Goal: Entertainment & Leisure: Consume media (video, audio)

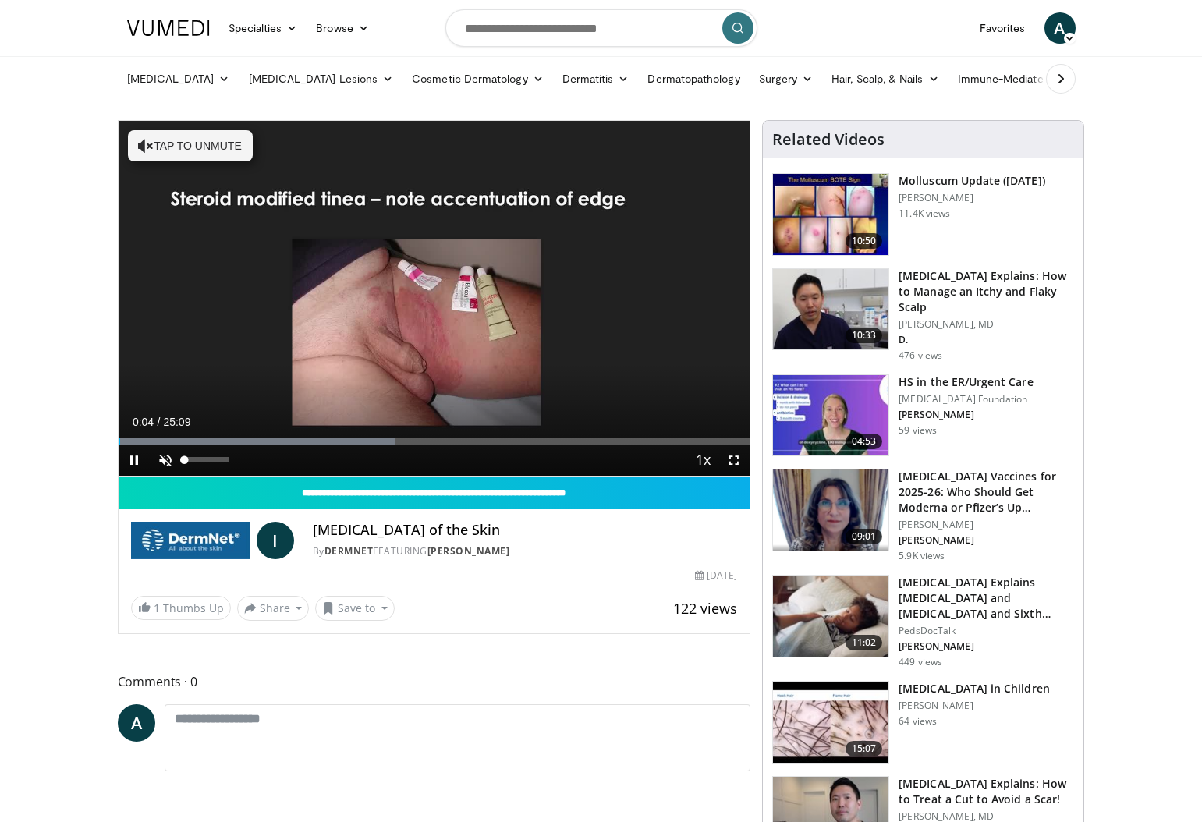
click at [168, 458] on span "Video Player" at bounding box center [165, 459] width 31 height 31
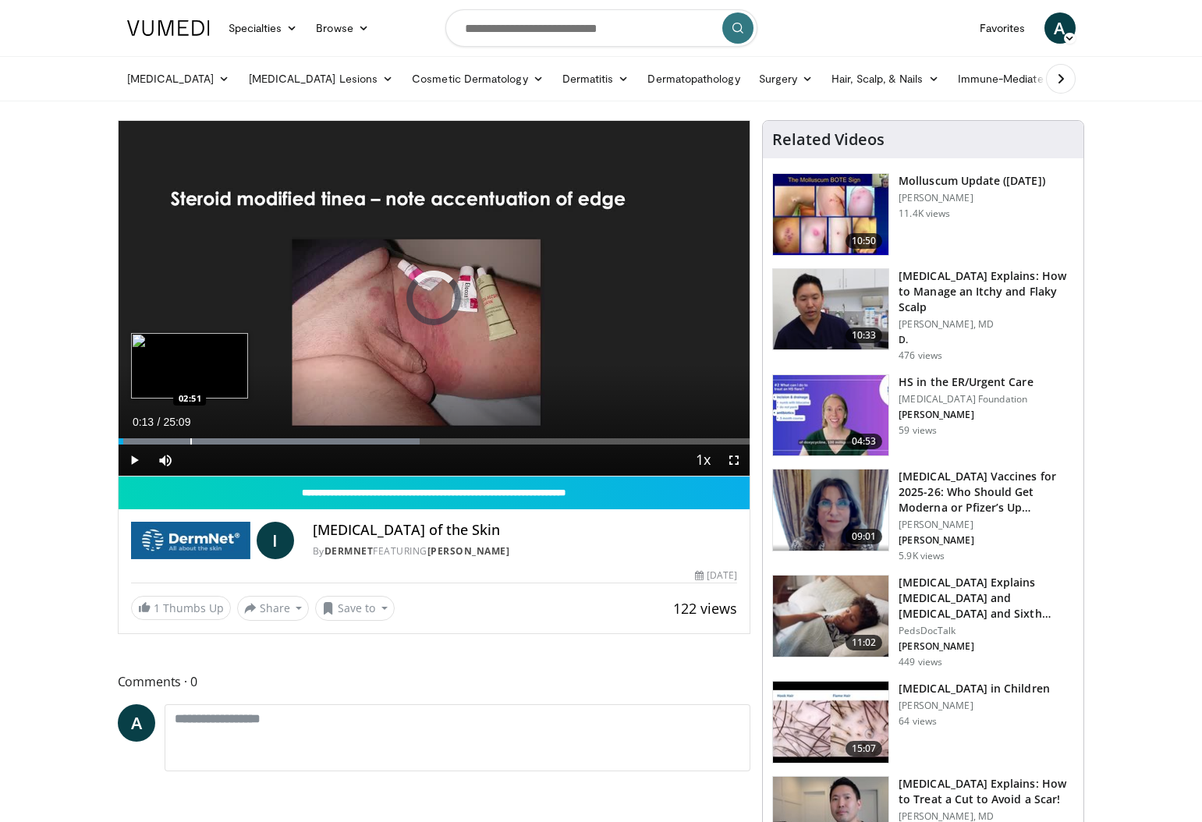
drag, startPoint x: 123, startPoint y: 442, endPoint x: 193, endPoint y: 444, distance: 70.2
click at [192, 444] on div "Progress Bar" at bounding box center [191, 441] width 2 height 6
drag, startPoint x: 193, startPoint y: 442, endPoint x: 320, endPoint y: 449, distance: 127.3
click at [320, 449] on div "Current Time 8:02 / Duration 25:09 Play Skip Backward Skip Forward Mute Loaded …" at bounding box center [435, 459] width 632 height 31
drag, startPoint x: 319, startPoint y: 443, endPoint x: 404, endPoint y: 444, distance: 85.0
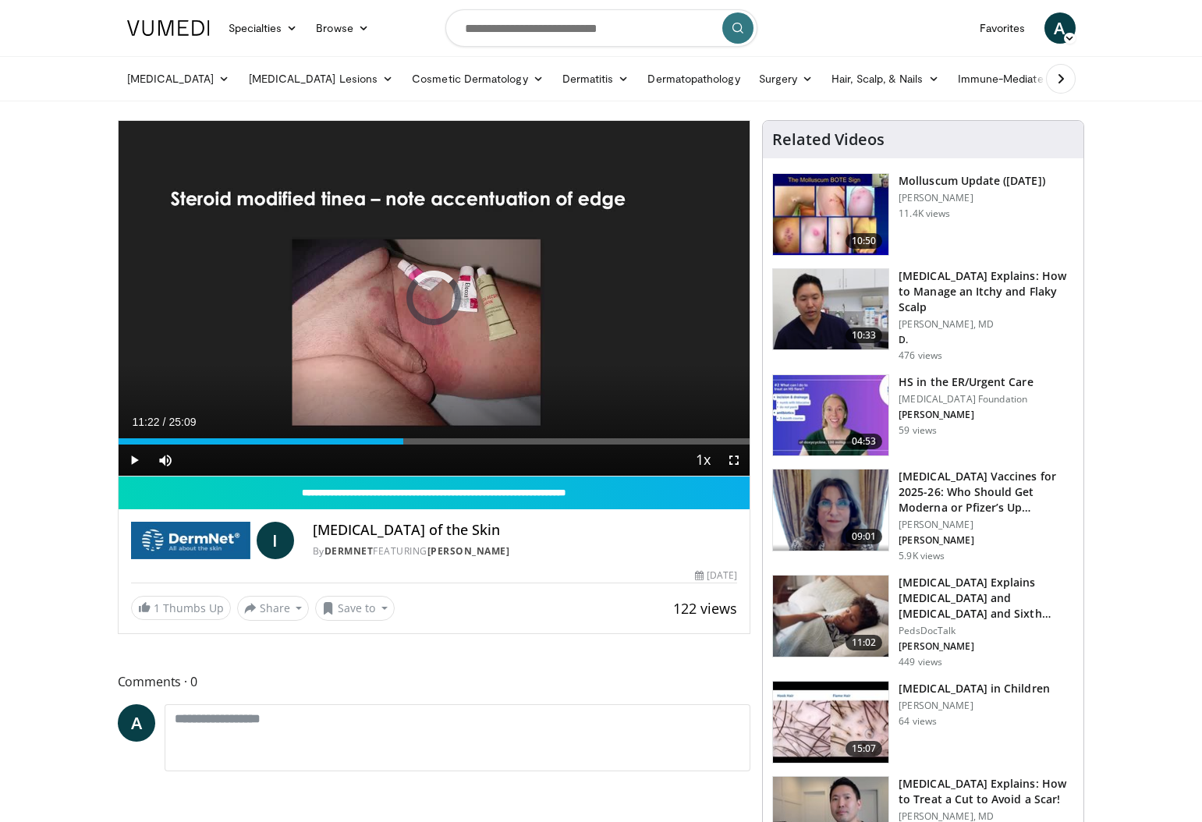
click at [404, 444] on div "Current Time 11:22 / Duration 25:09 Play Skip Backward Skip Forward Mute Loaded…" at bounding box center [435, 459] width 632 height 31
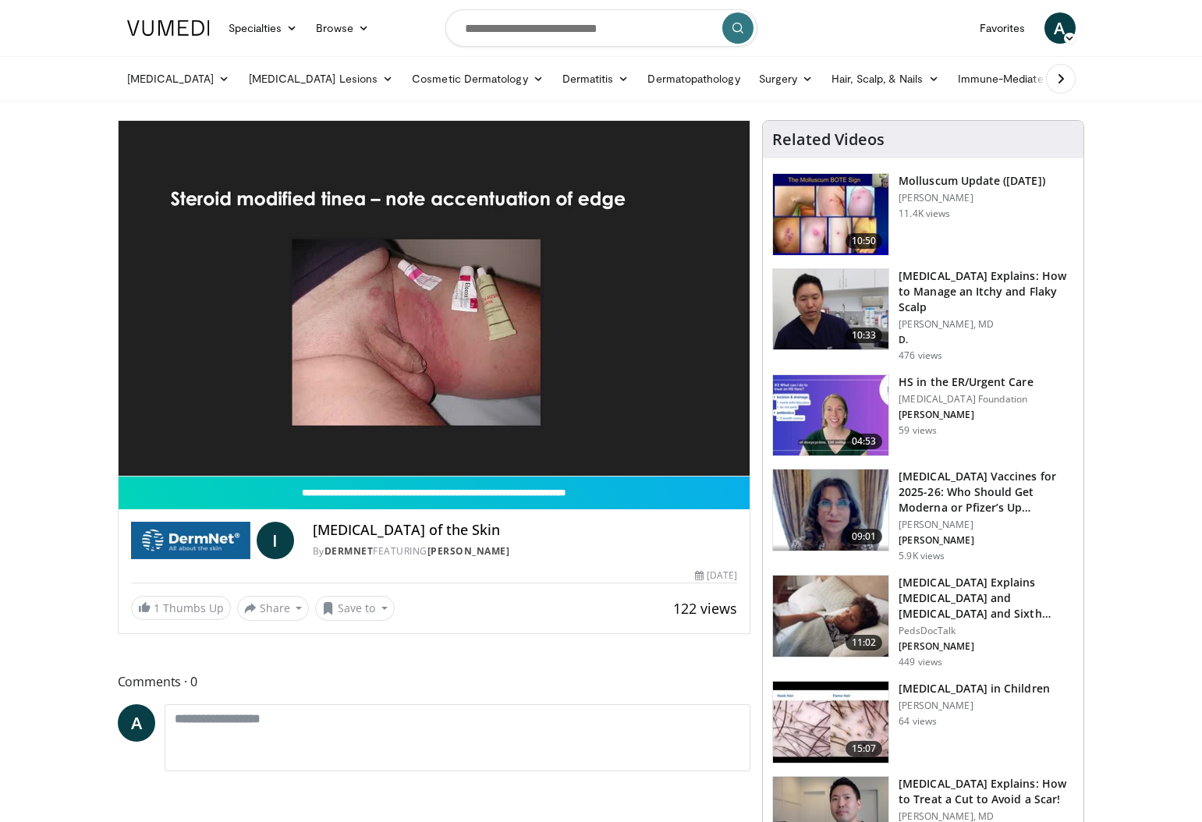
click at [404, 444] on video-js "**********" at bounding box center [435, 299] width 632 height 356
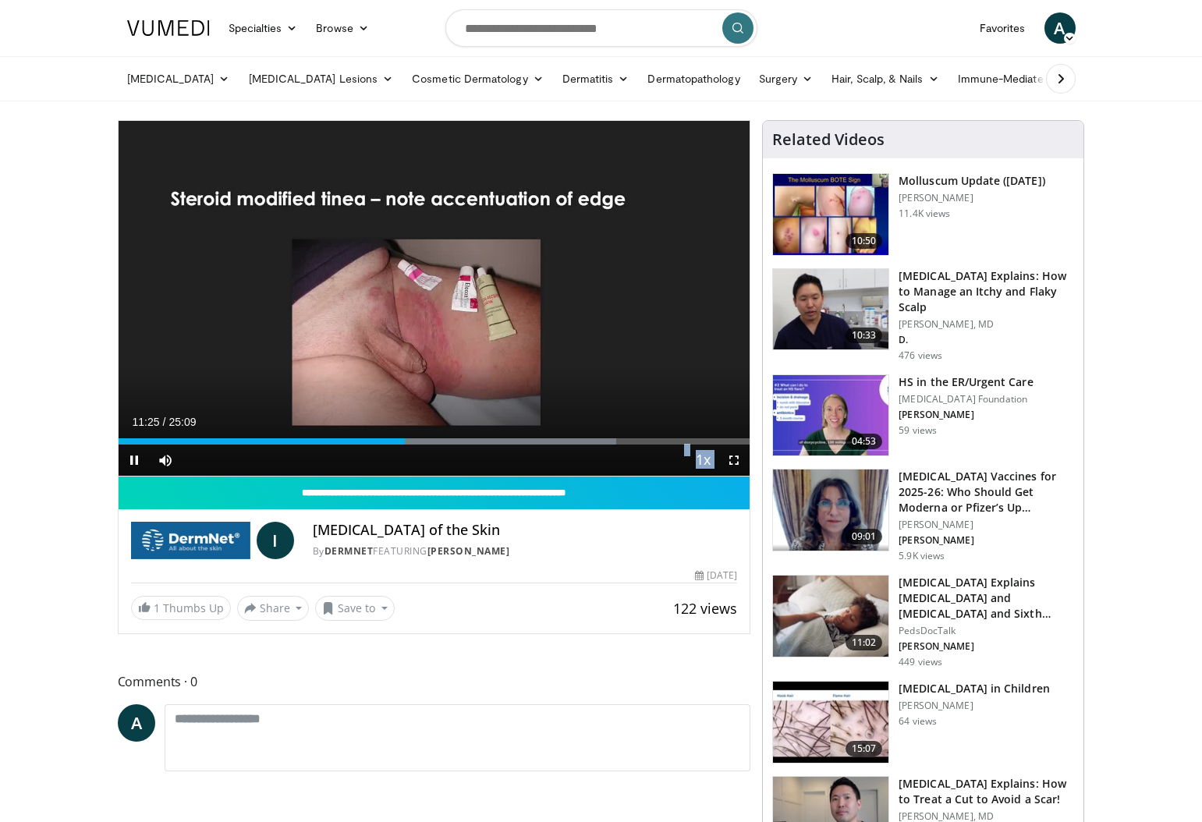
drag, startPoint x: 404, startPoint y: 444, endPoint x: 469, endPoint y: 448, distance: 65.6
click at [469, 448] on video-js "**********" at bounding box center [435, 299] width 632 height 356
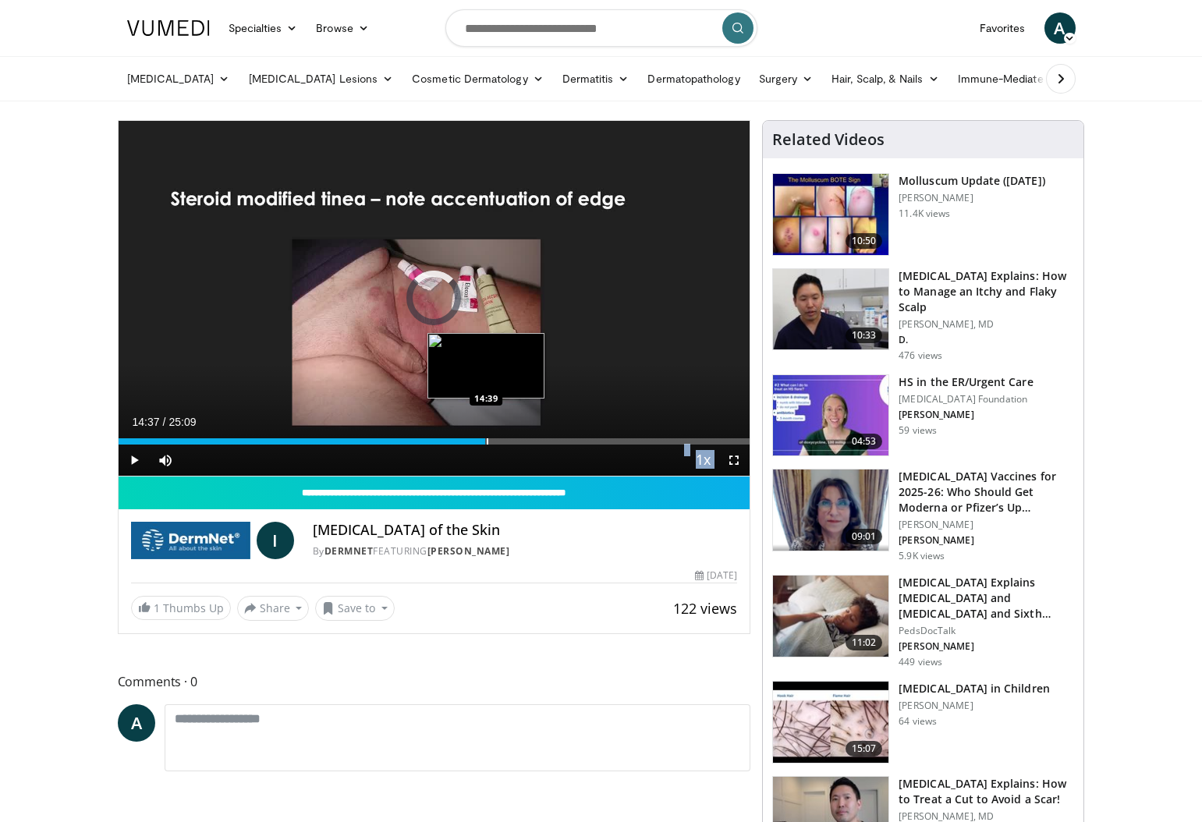
drag, startPoint x: 387, startPoint y: 437, endPoint x: 484, endPoint y: 443, distance: 97.6
click at [485, 443] on div "Loaded : 0.00% 14:39 14:39" at bounding box center [435, 441] width 632 height 6
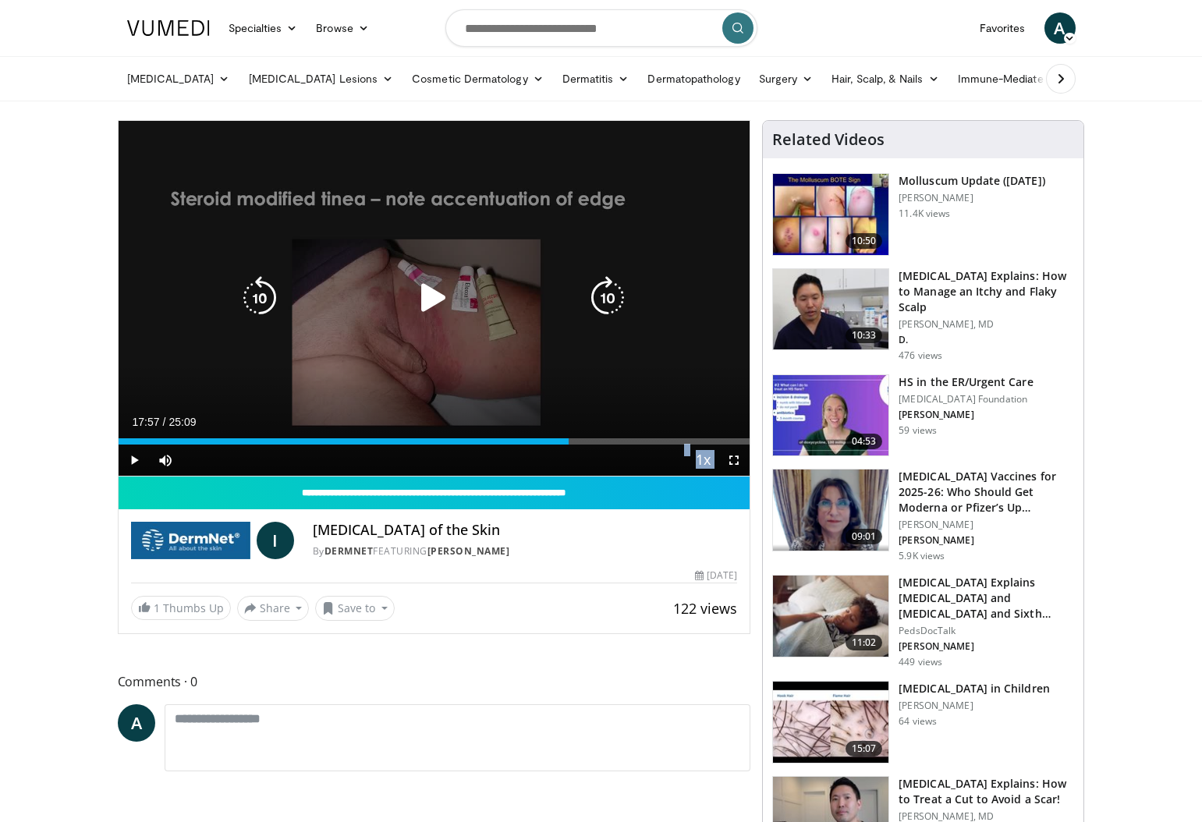
drag, startPoint x: 479, startPoint y: 443, endPoint x: 568, endPoint y: 447, distance: 89.8
click at [568, 447] on div "Current Time 17:57 / Duration 25:09 Play Skip Backward Skip Forward Mute Loaded…" at bounding box center [435, 459] width 632 height 31
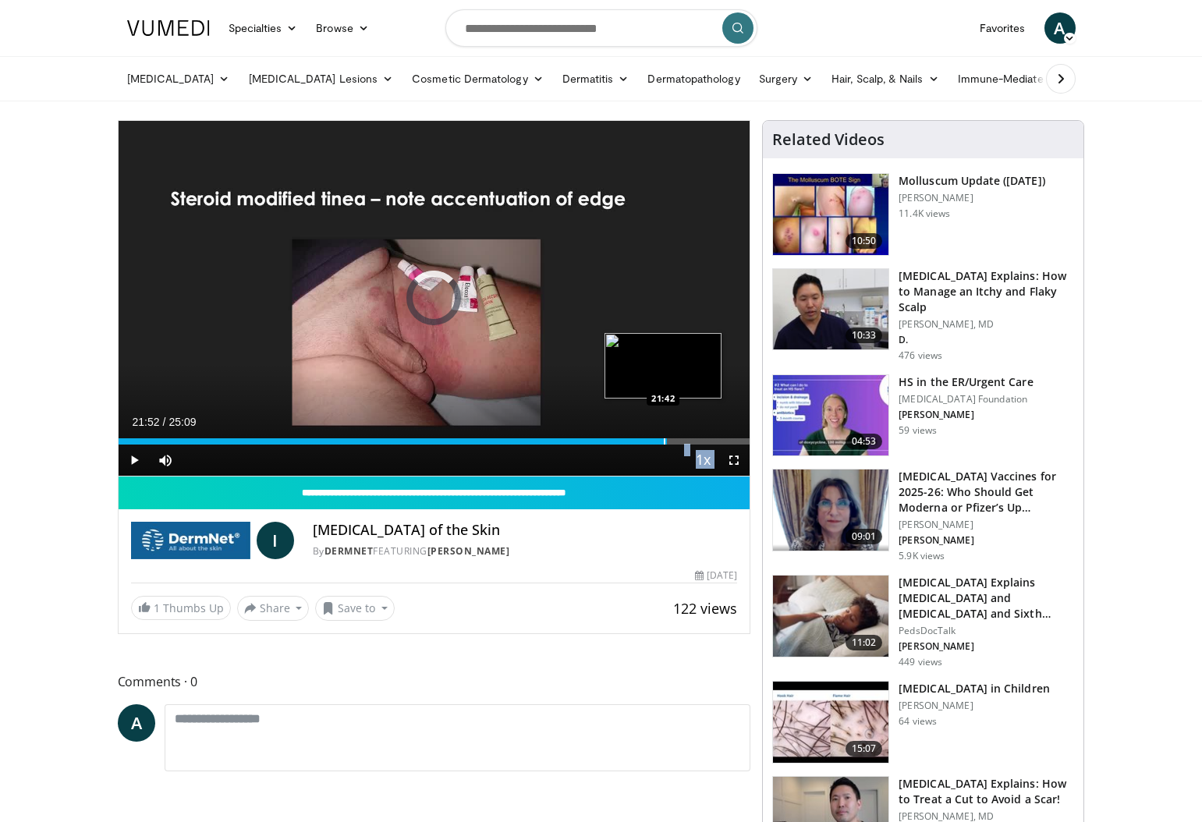
drag, startPoint x: 565, startPoint y: 441, endPoint x: 662, endPoint y: 441, distance: 96.7
click at [664, 441] on div "Progress Bar" at bounding box center [665, 441] width 2 height 6
drag, startPoint x: 660, startPoint y: 442, endPoint x: 650, endPoint y: 442, distance: 10.9
click at [650, 442] on div "Progress Bar" at bounding box center [651, 441] width 2 height 6
drag, startPoint x: 651, startPoint y: 443, endPoint x: 731, endPoint y: 444, distance: 80.3
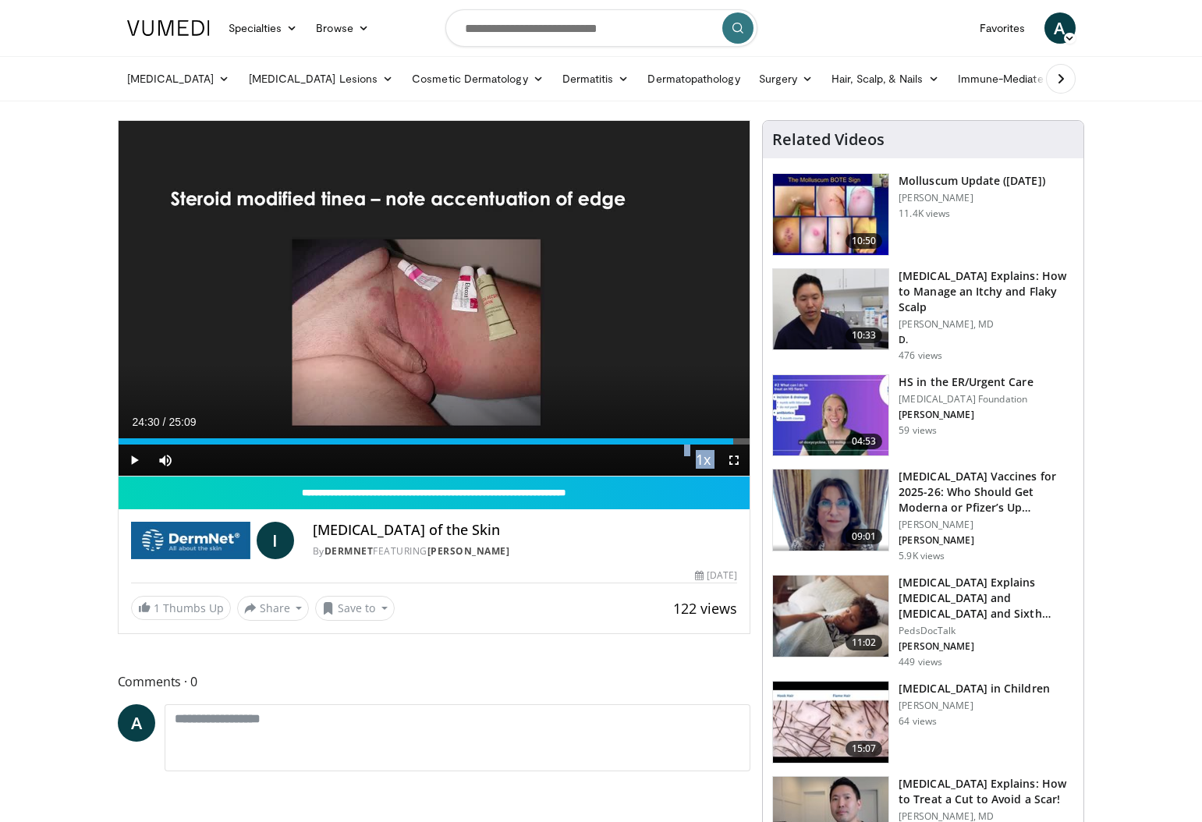
click at [0, 0] on div "Progress Bar" at bounding box center [0, 0] width 0 height 0
